Goal: Check status: Check status

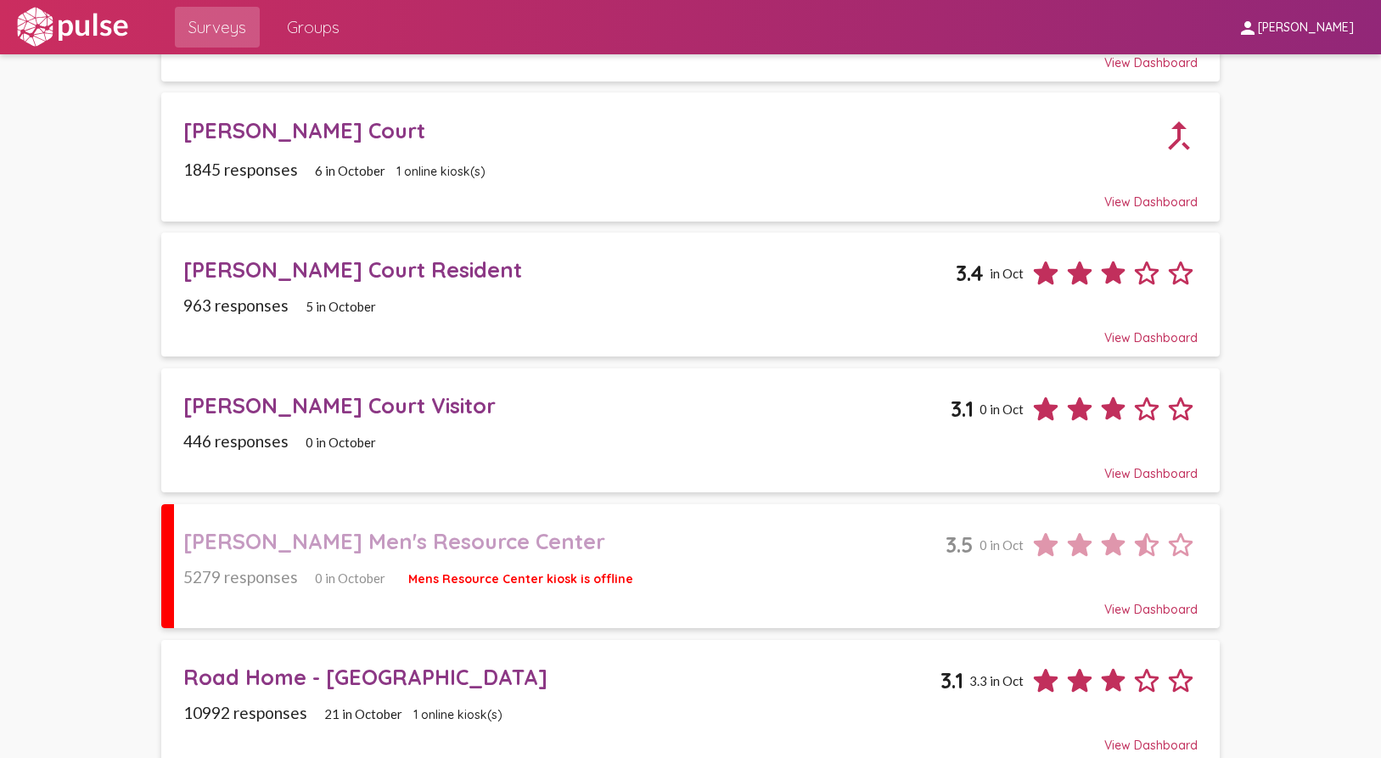
scroll to position [240, 0]
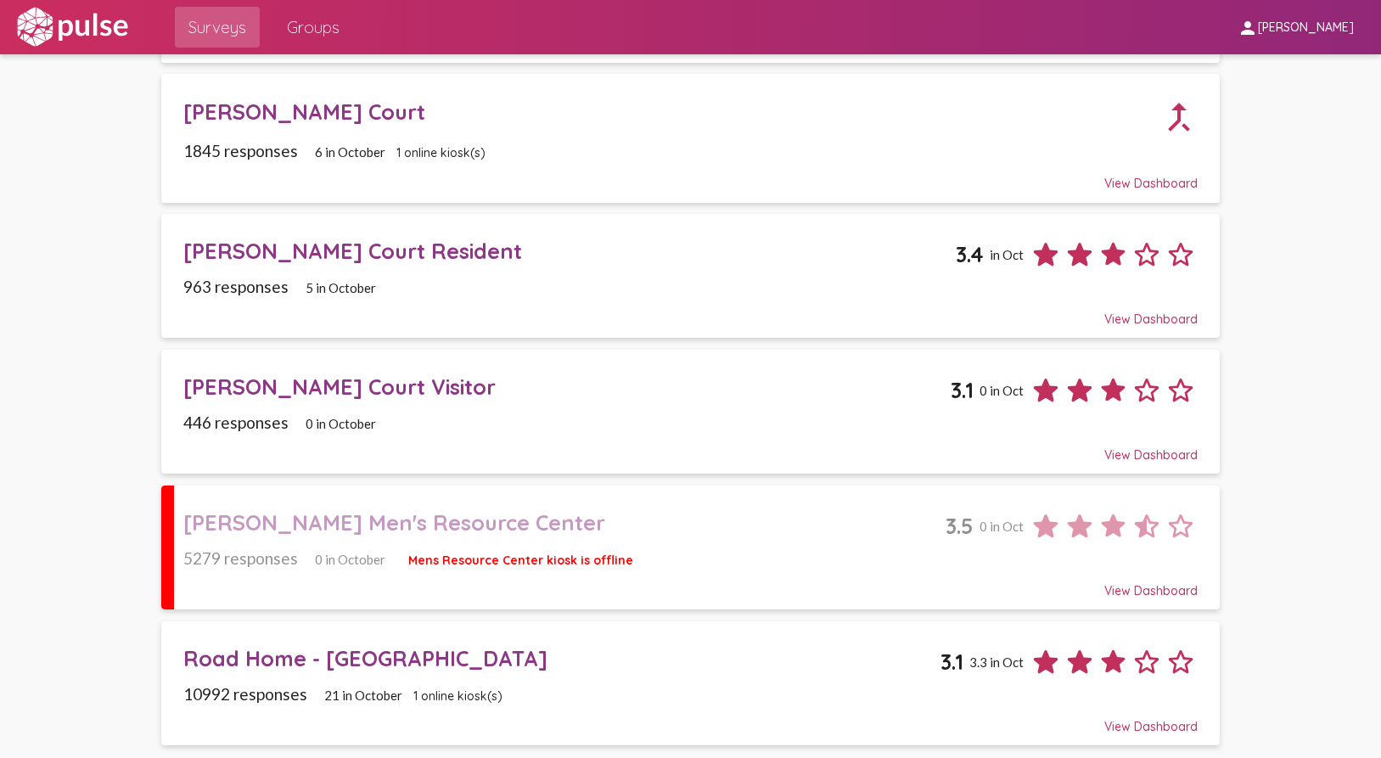
click at [626, 527] on div "[PERSON_NAME] Men's Resource Center" at bounding box center [564, 522] width 762 height 26
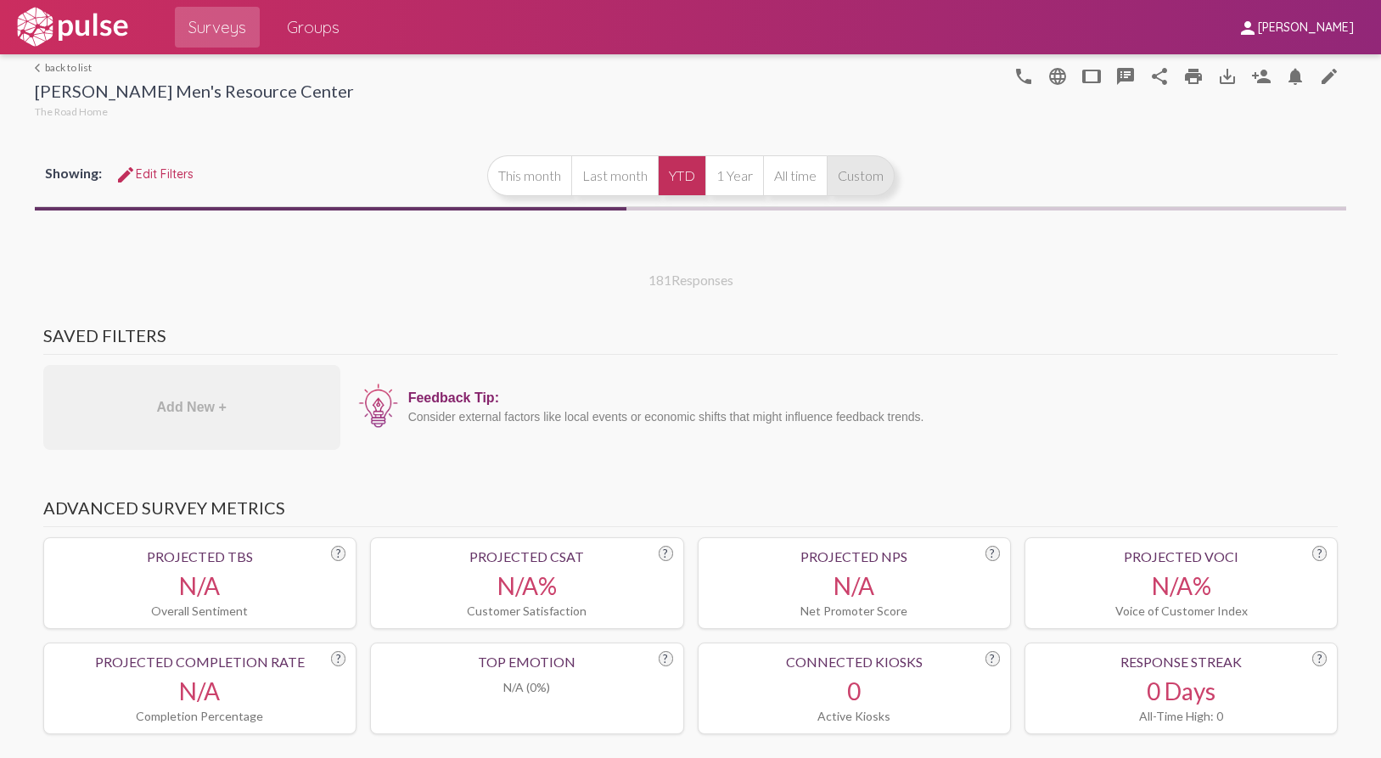
click at [853, 170] on button "Custom" at bounding box center [861, 175] width 68 height 41
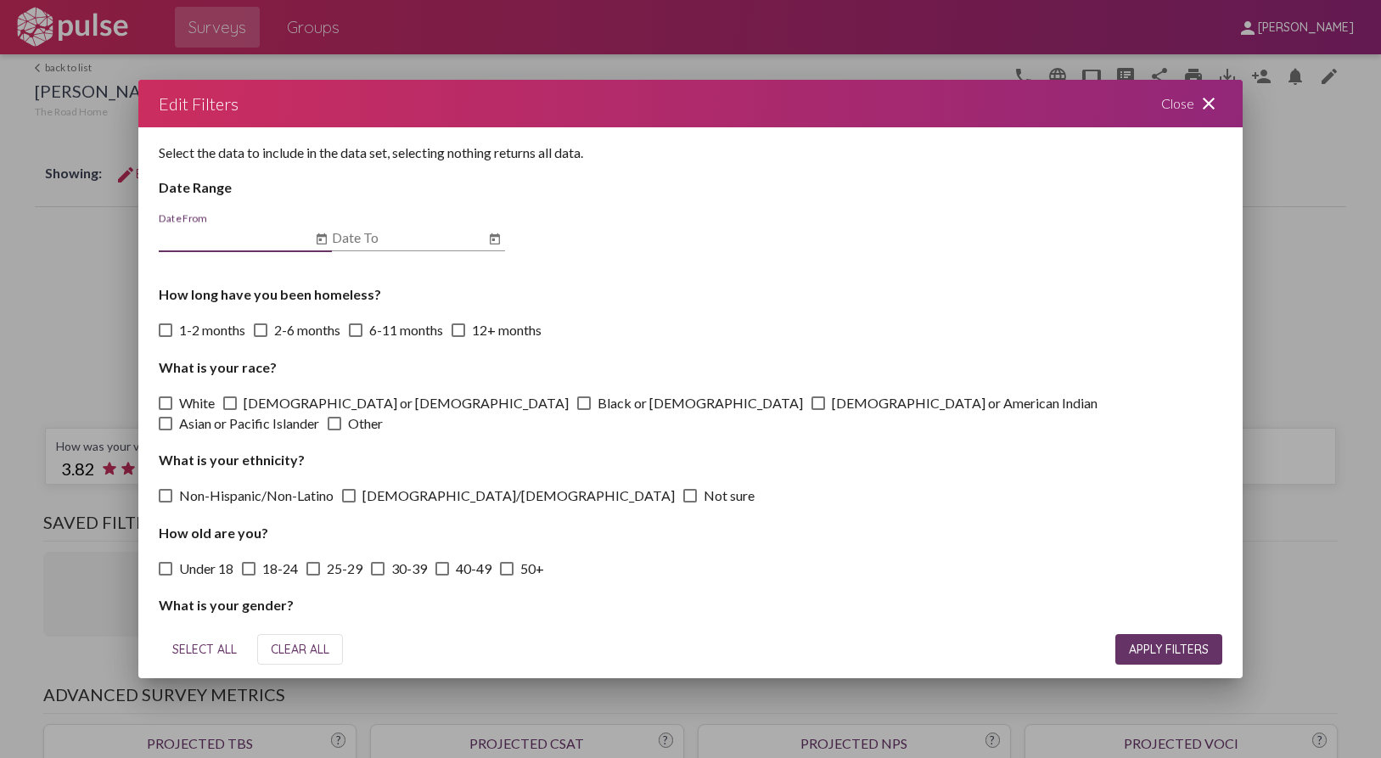
click at [320, 239] on icon "Open calendar" at bounding box center [322, 238] width 10 height 11
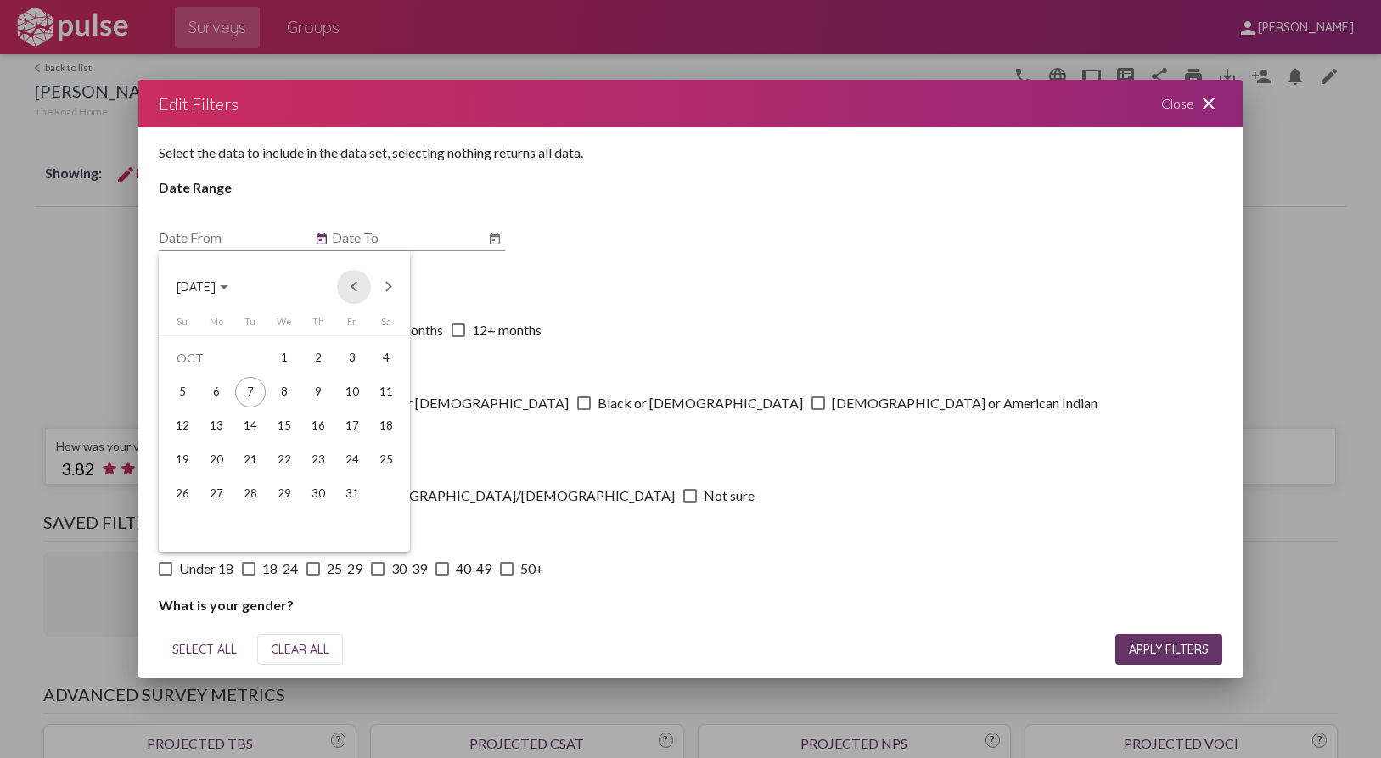
click at [354, 286] on button "Previous month" at bounding box center [354, 287] width 34 height 34
click at [352, 362] on div "1" at bounding box center [352, 358] width 31 height 31
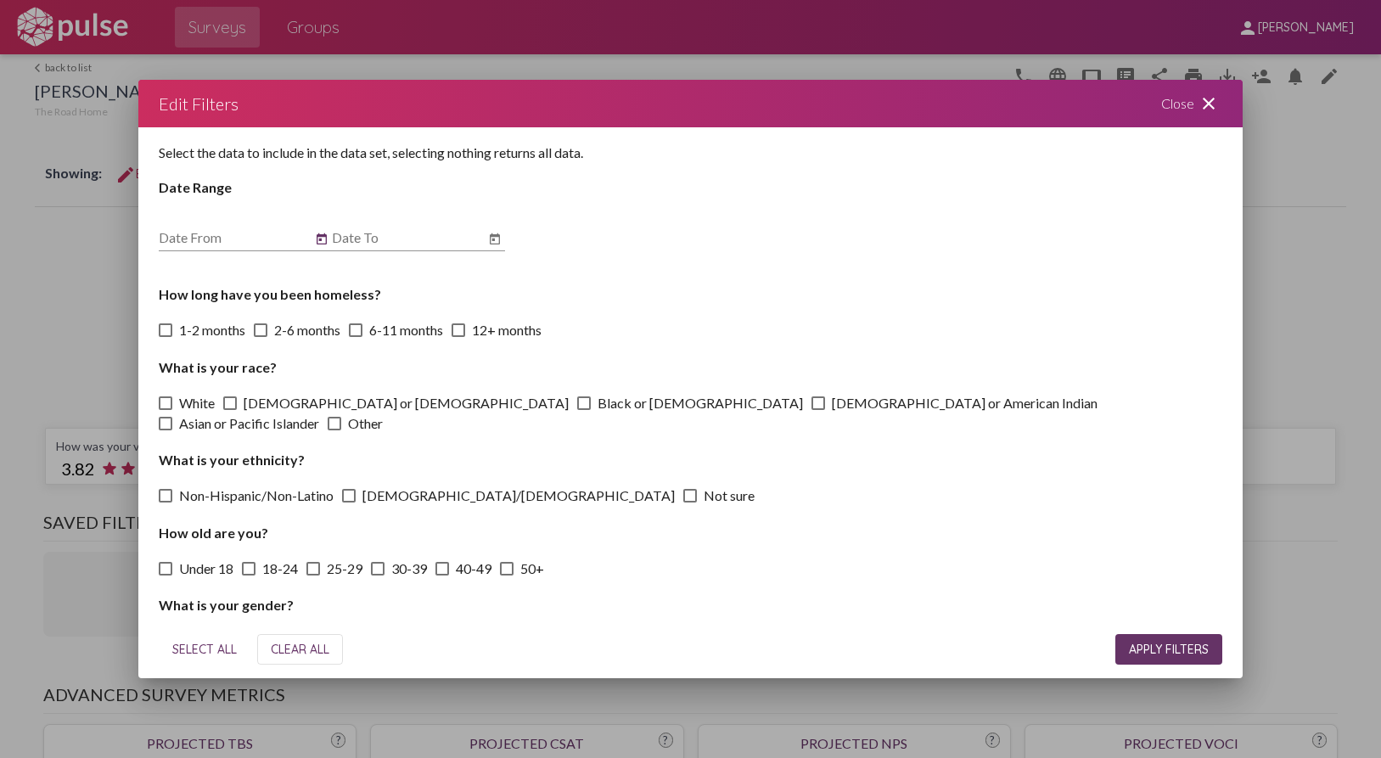
type input "[DATE]"
click at [500, 230] on icon "Open calendar" at bounding box center [495, 239] width 14 height 20
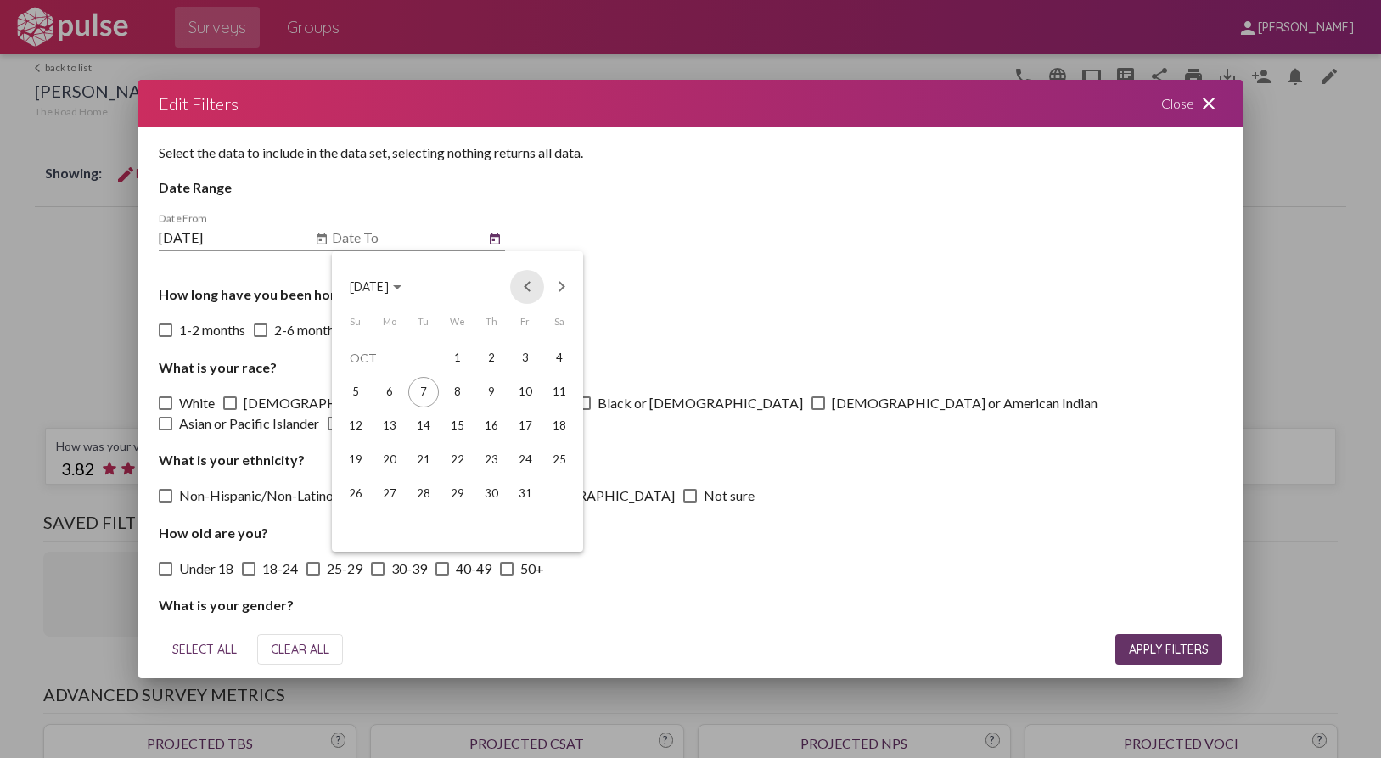
click at [529, 281] on button "Previous month" at bounding box center [527, 287] width 34 height 34
click at [354, 525] on div "31" at bounding box center [355, 528] width 31 height 31
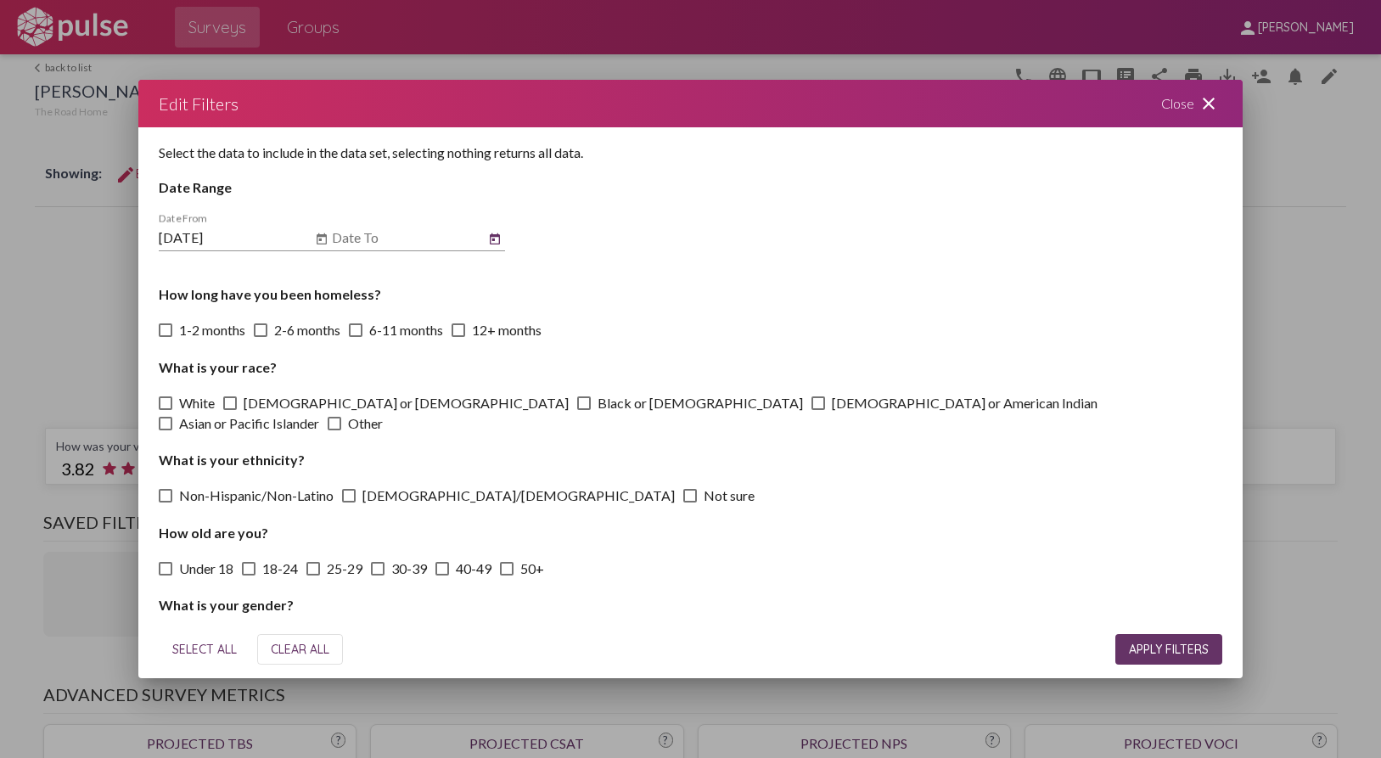
type input "[DATE]"
click at [1176, 654] on span "APPLY FILTERS" at bounding box center [1169, 649] width 80 height 15
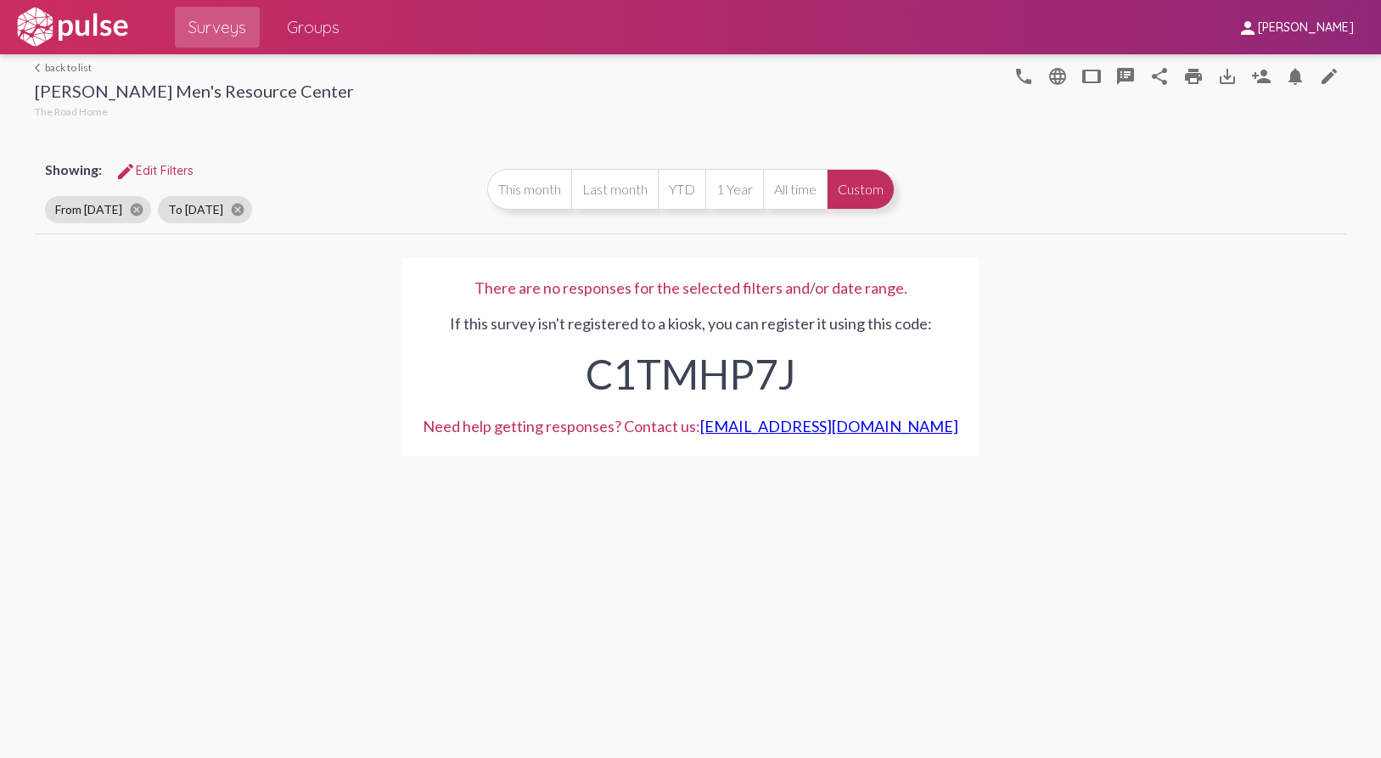
click at [67, 63] on link "arrow_back_ios back to list" at bounding box center [194, 67] width 319 height 13
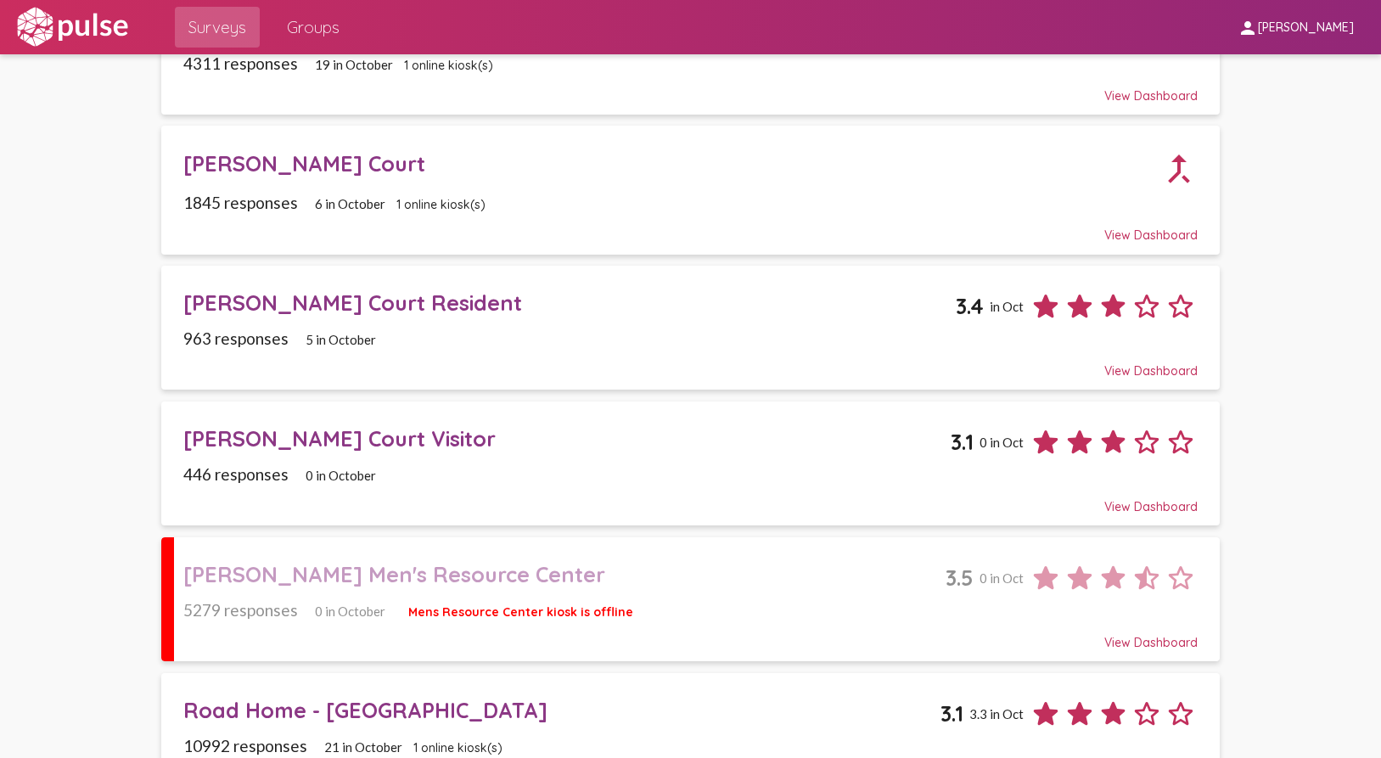
scroll to position [240, 0]
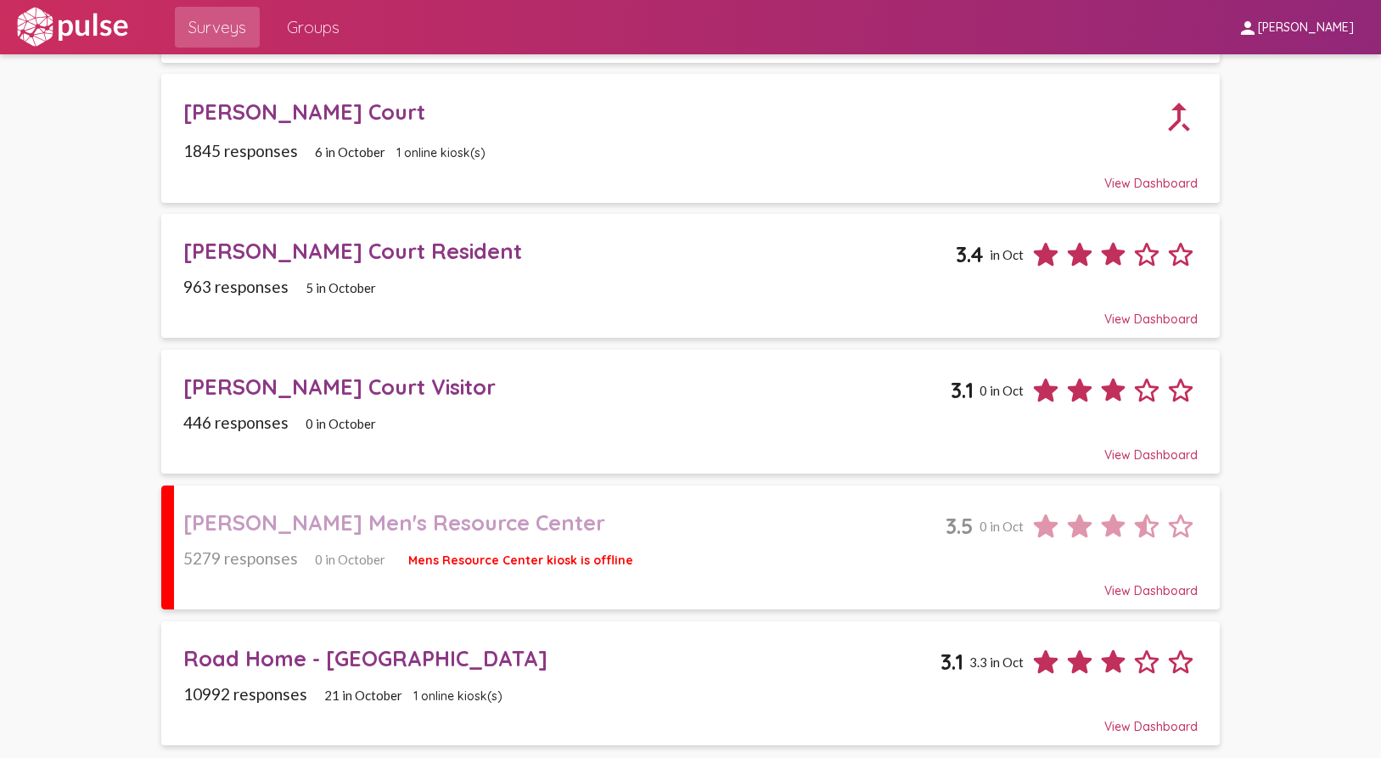
click at [427, 665] on div "Road Home - [GEOGRAPHIC_DATA]" at bounding box center [561, 658] width 757 height 26
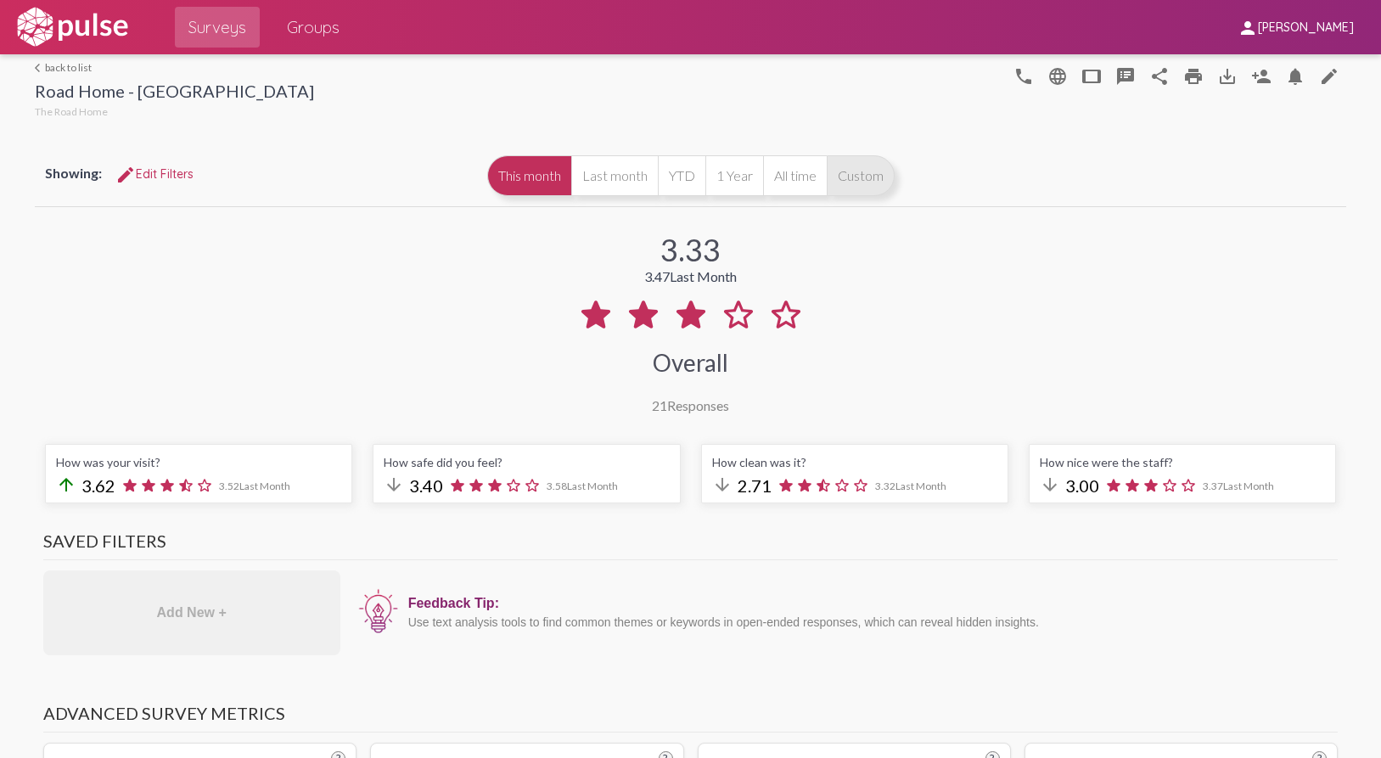
click at [845, 180] on button "Custom" at bounding box center [861, 175] width 68 height 41
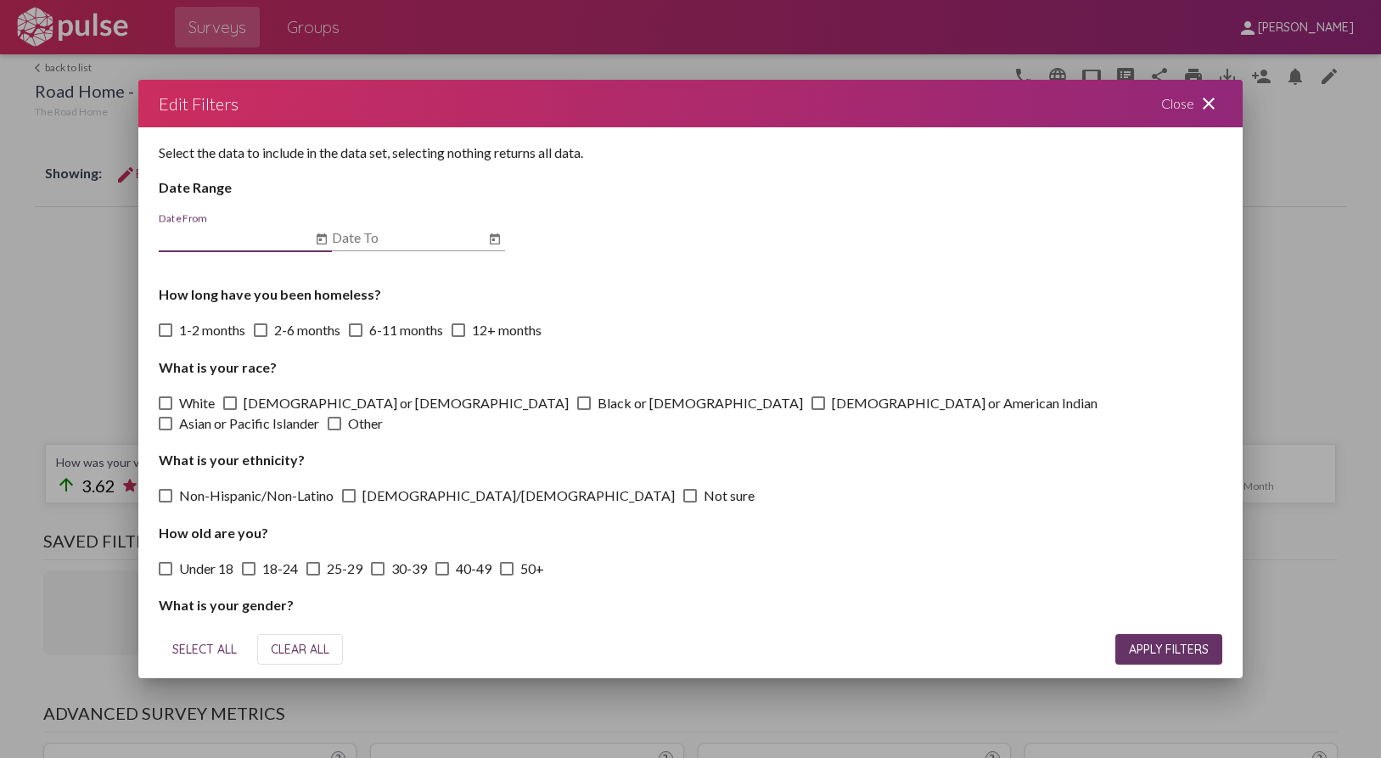
click at [318, 239] on icon "Open calendar" at bounding box center [322, 239] width 14 height 20
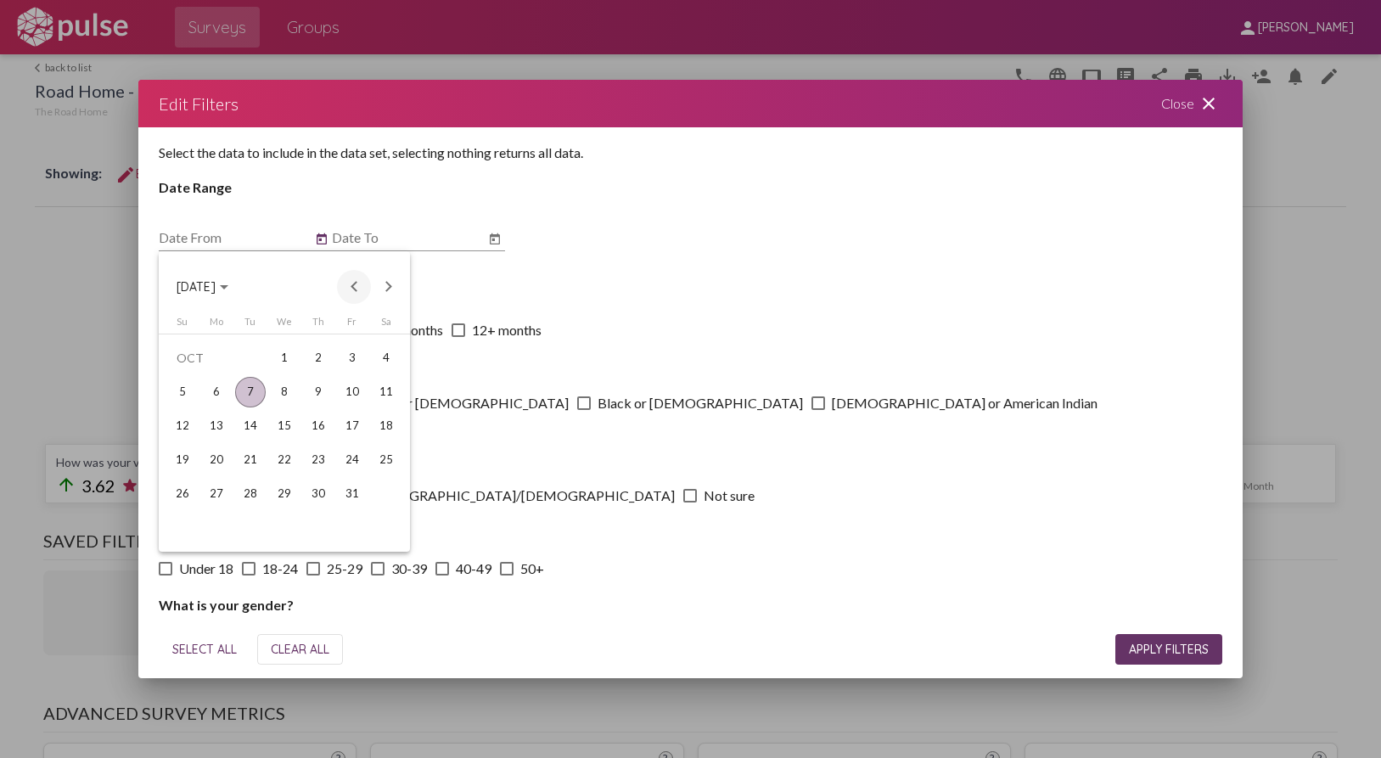
click at [356, 284] on button "Previous month" at bounding box center [354, 287] width 34 height 34
click at [360, 288] on button "Previous month" at bounding box center [354, 287] width 34 height 34
click at [344, 357] on div "1" at bounding box center [352, 358] width 31 height 31
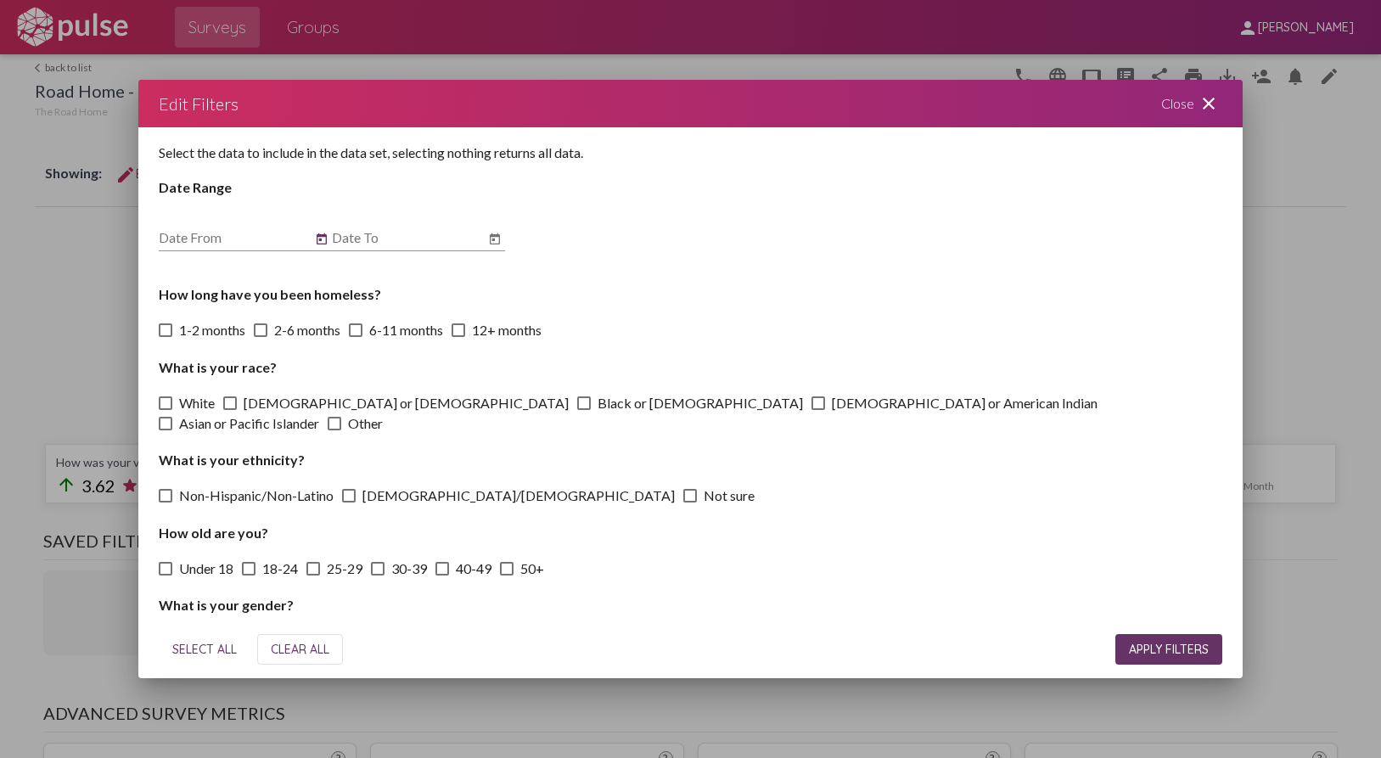
type input "[DATE]"
click at [494, 240] on icon "Open calendar" at bounding box center [495, 238] width 10 height 11
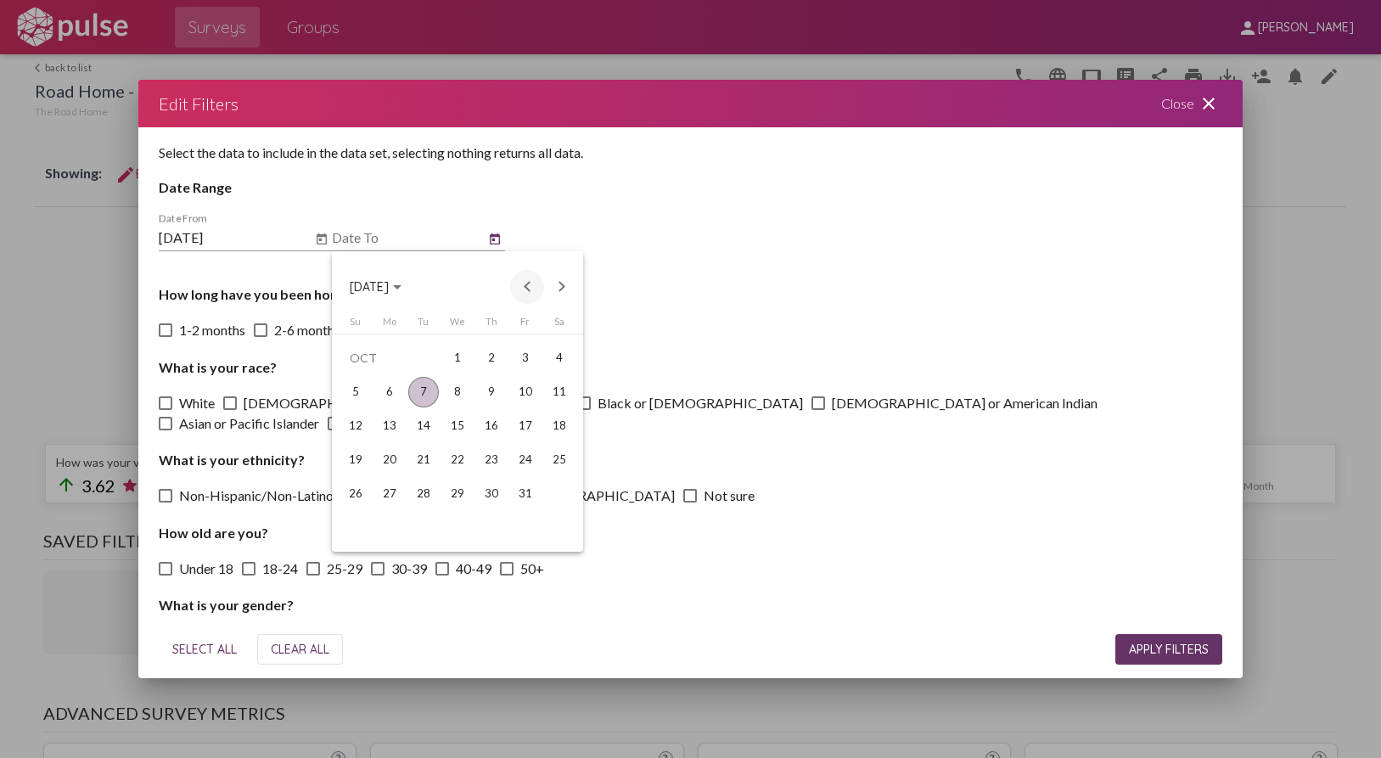
click at [523, 284] on button "Previous month" at bounding box center [527, 287] width 34 height 34
click at [523, 285] on button "Previous month" at bounding box center [527, 287] width 34 height 34
click at [362, 528] on div "31" at bounding box center [355, 528] width 31 height 31
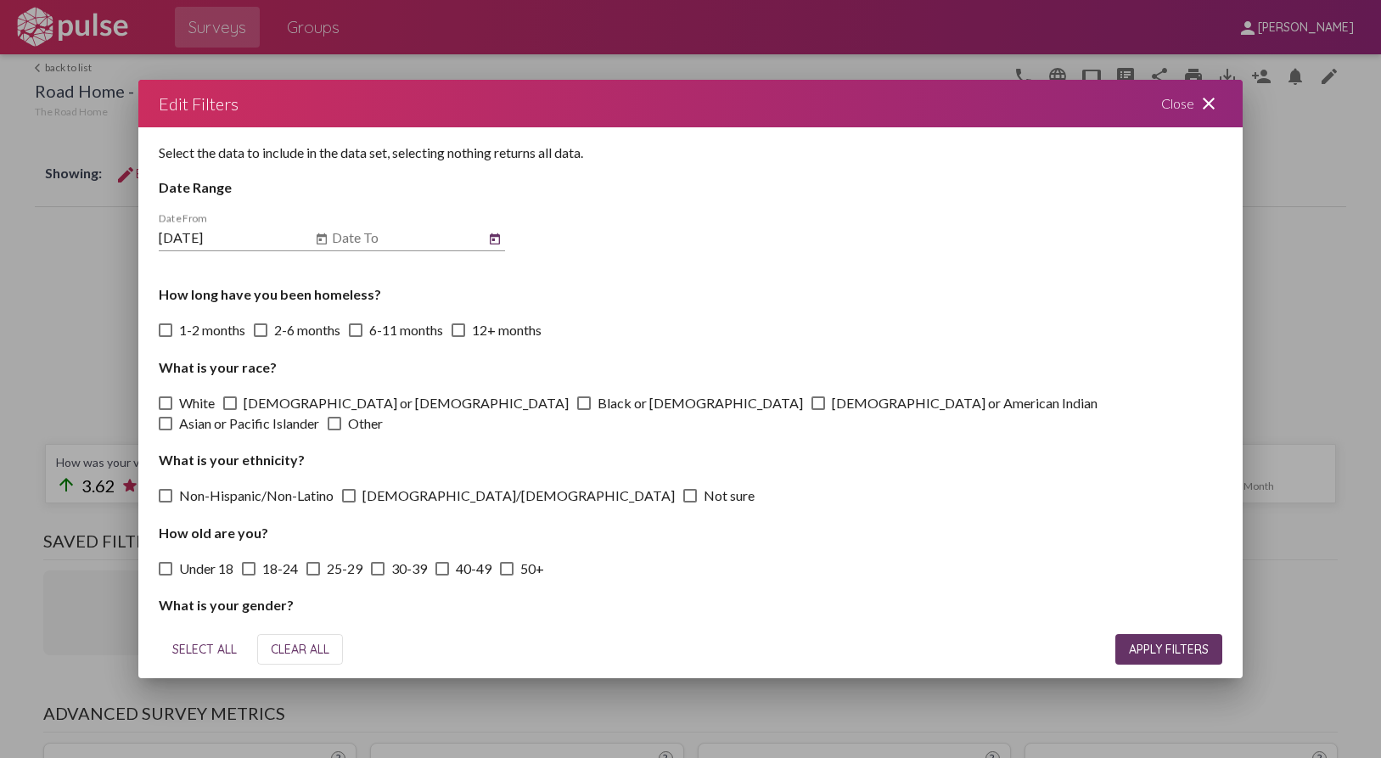
type input "[DATE]"
click at [1148, 645] on span "APPLY FILTERS" at bounding box center [1169, 649] width 80 height 15
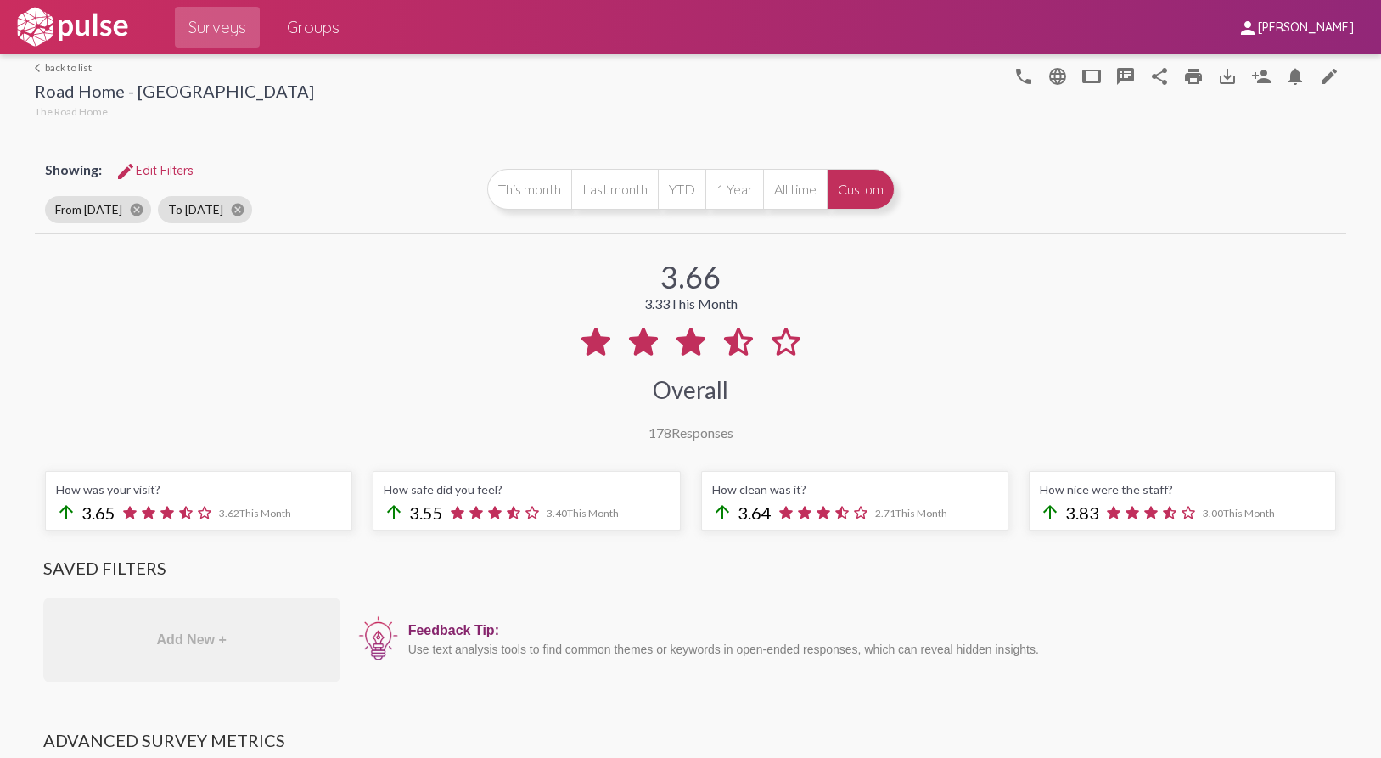
click at [74, 63] on link "arrow_back_ios back to list" at bounding box center [174, 67] width 279 height 13
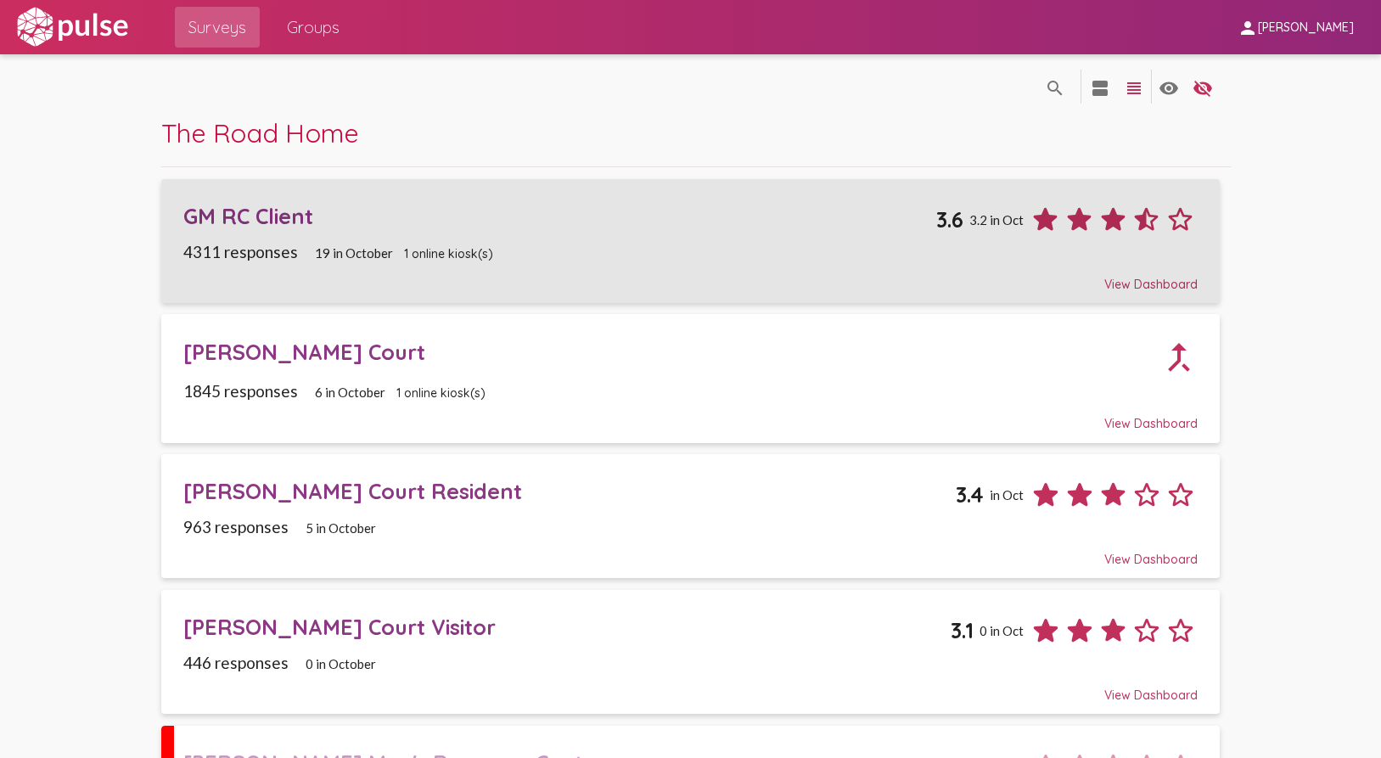
click at [489, 228] on div "GM RC Client" at bounding box center [559, 216] width 753 height 26
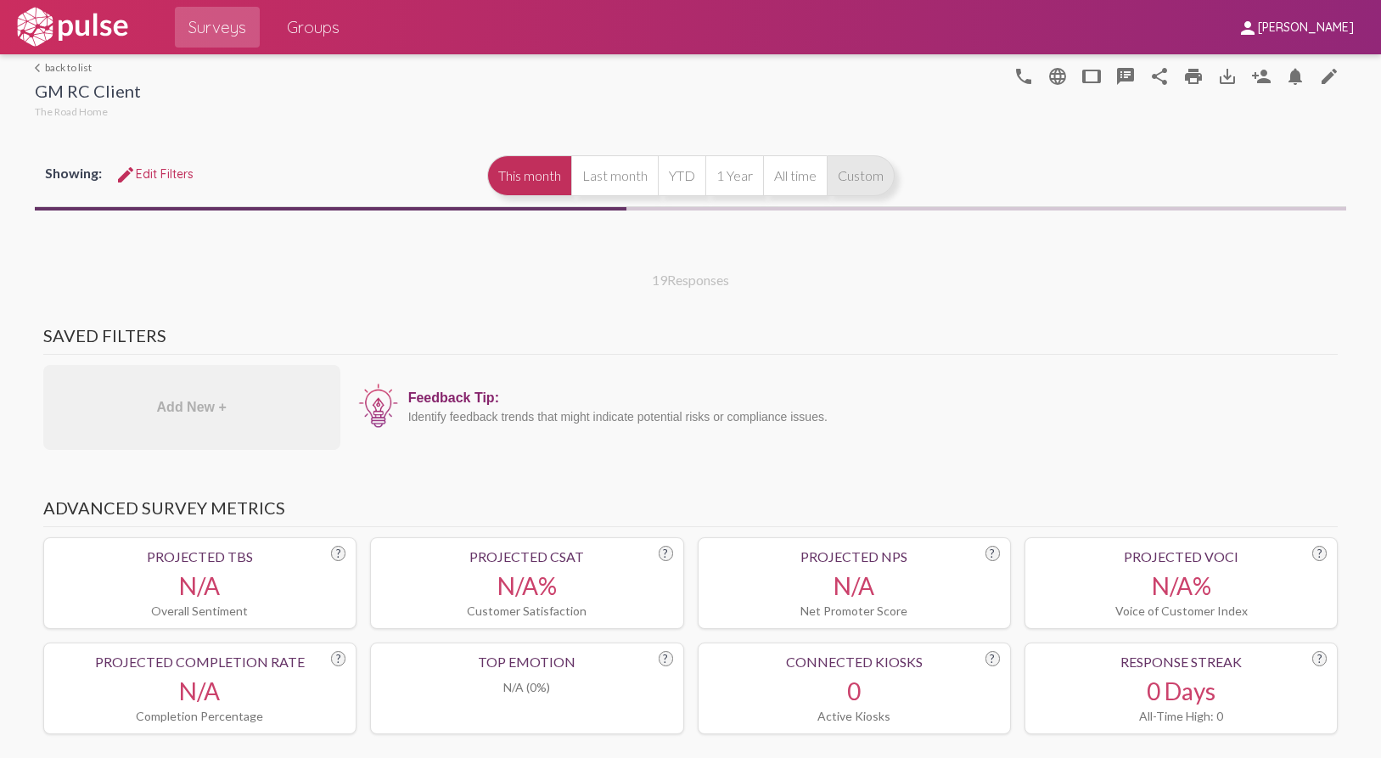
click at [837, 170] on button "Custom" at bounding box center [861, 175] width 68 height 41
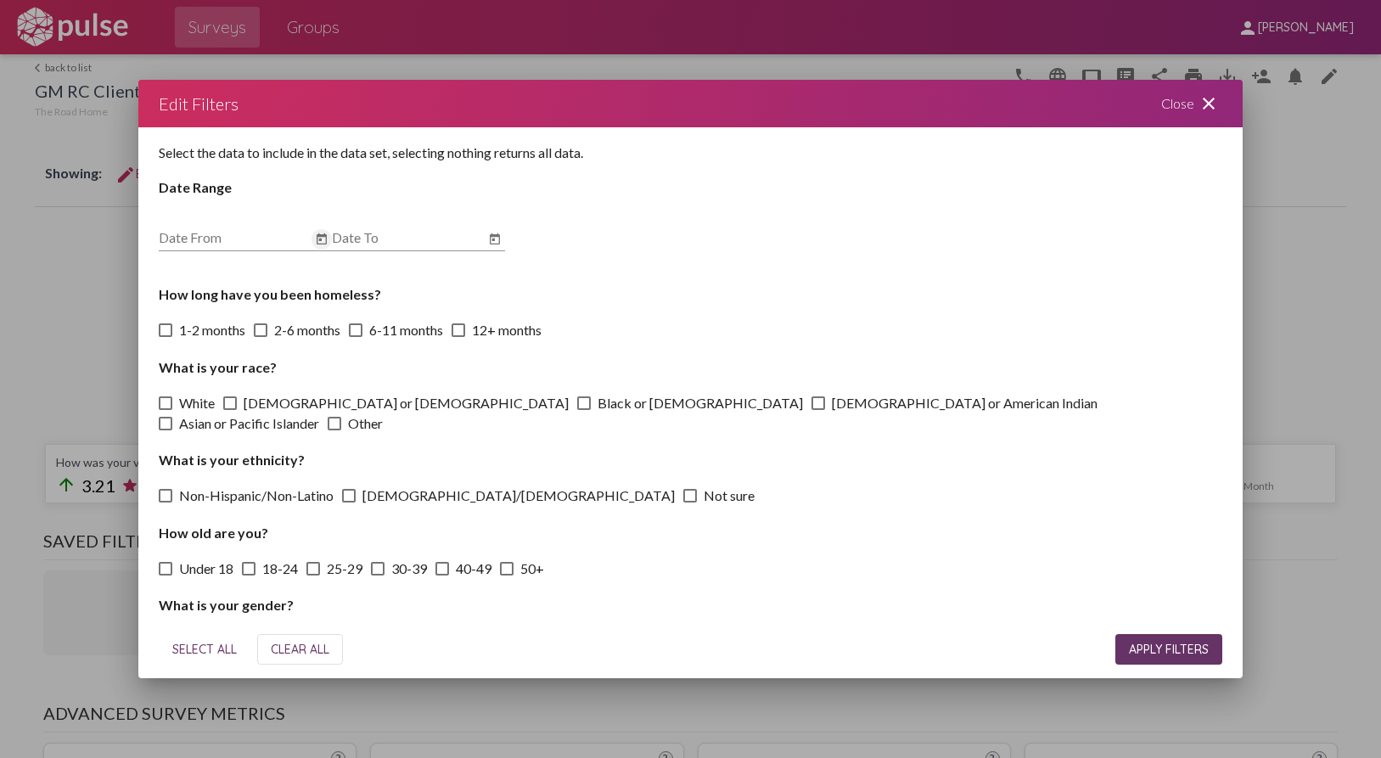
click at [326, 239] on icon "Open calendar" at bounding box center [322, 238] width 10 height 11
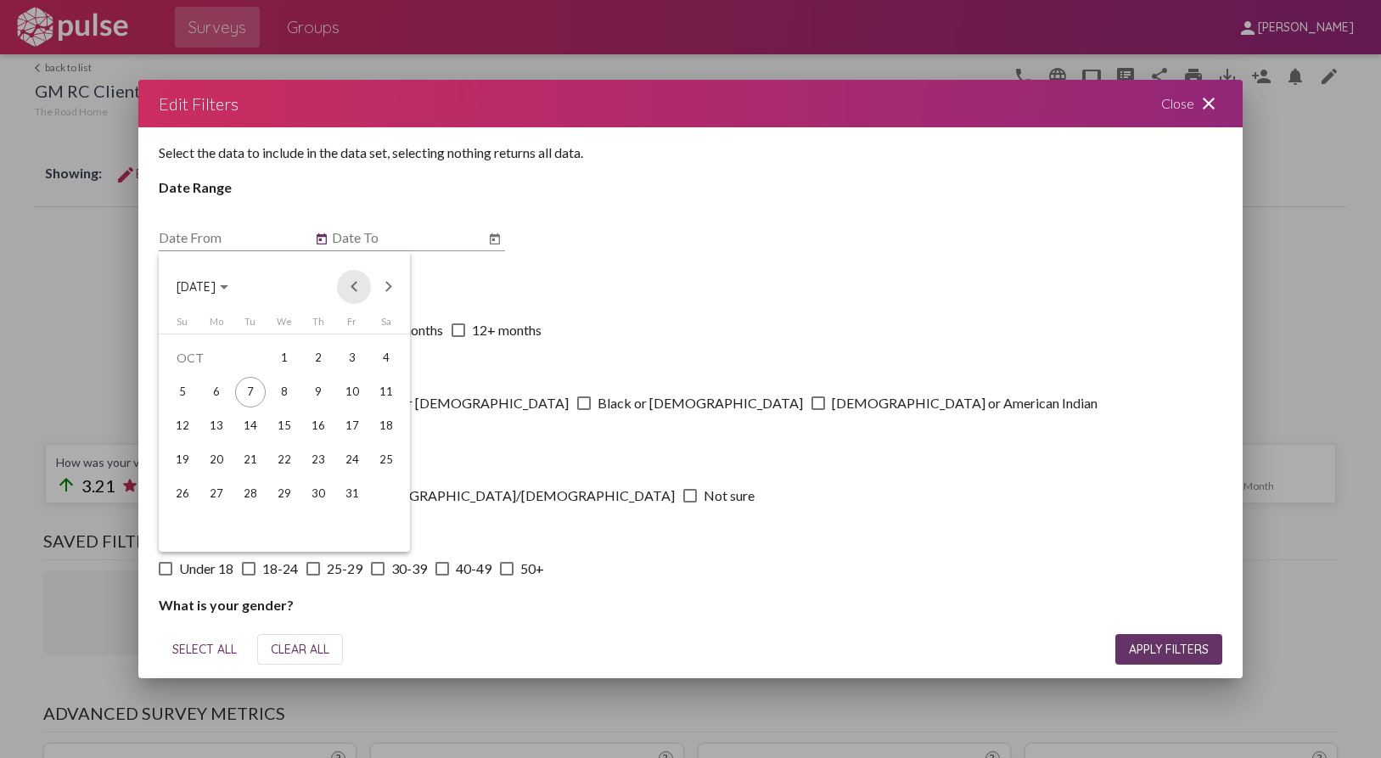
click at [360, 295] on button "Previous month" at bounding box center [354, 287] width 34 height 34
click at [351, 361] on div "1" at bounding box center [352, 358] width 31 height 31
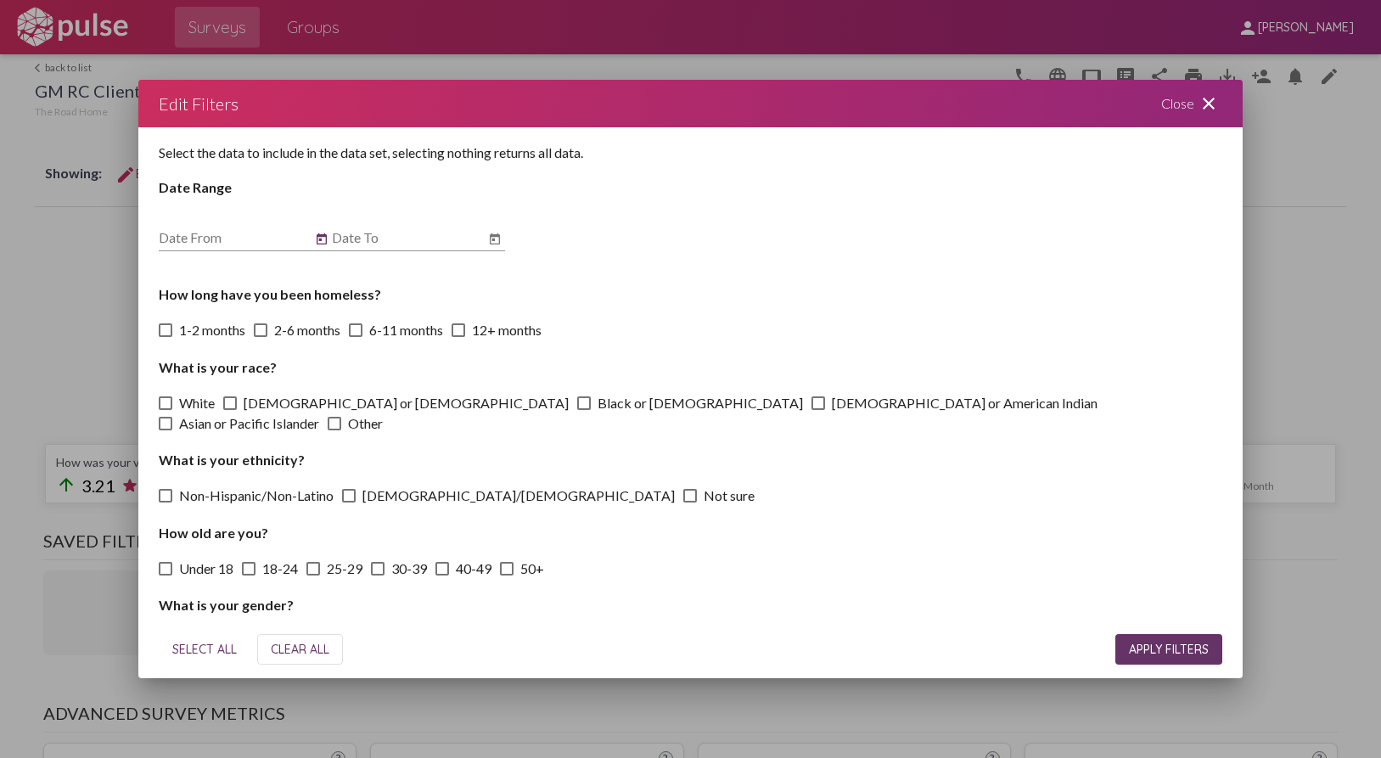
type input "[DATE]"
click at [495, 237] on icon "Open calendar" at bounding box center [495, 238] width 10 height 11
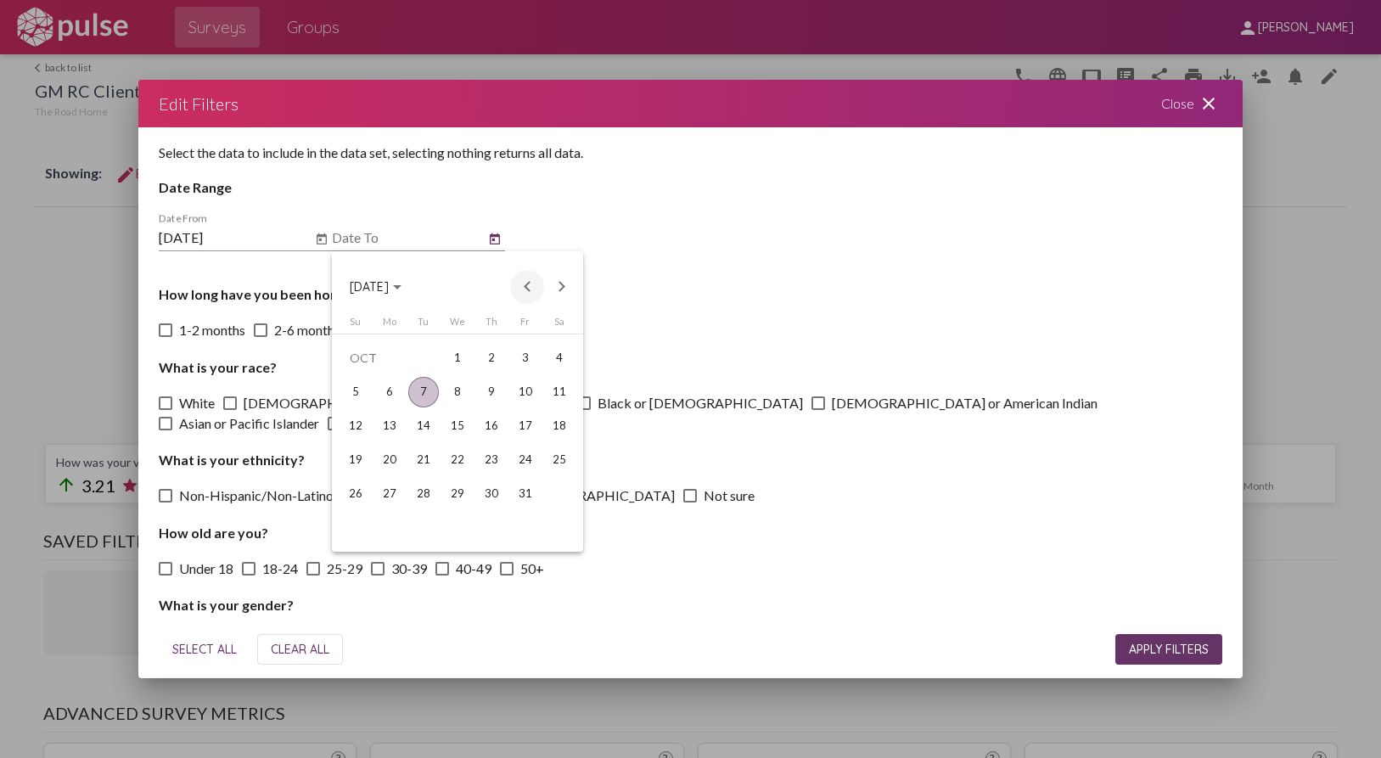
click at [529, 278] on button "Previous month" at bounding box center [527, 287] width 34 height 34
click at [359, 525] on div "31" at bounding box center [355, 528] width 31 height 31
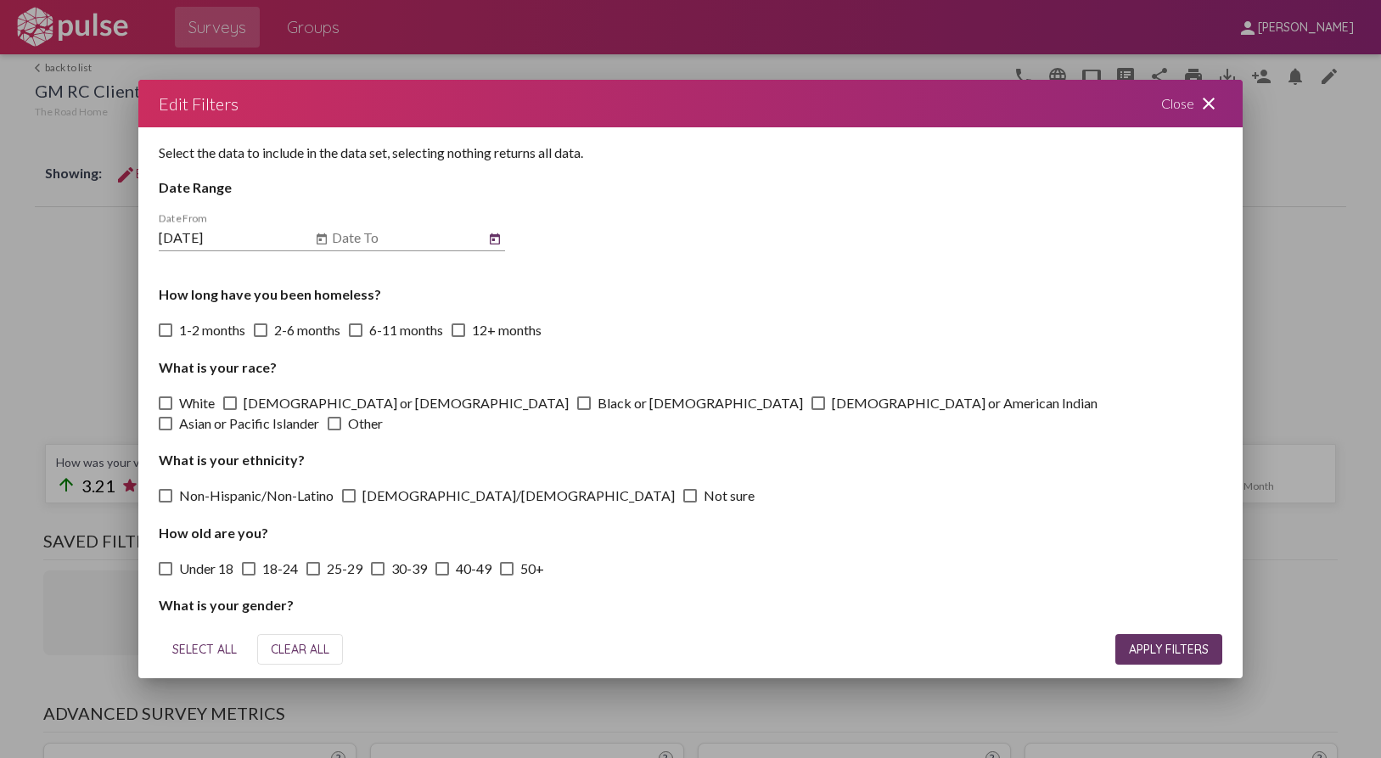
type input "[DATE]"
click at [723, 296] on h4 "How long have you been homeless?" at bounding box center [691, 294] width 1064 height 16
click at [1165, 639] on button "APPLY FILTERS" at bounding box center [1168, 649] width 107 height 31
